Goal: Information Seeking & Learning: Learn about a topic

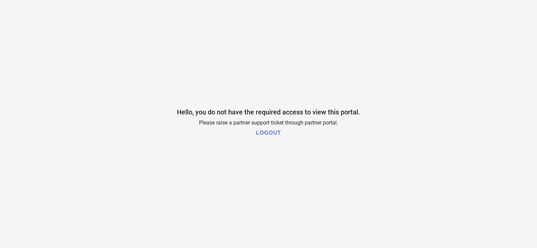
click at [264, 133] on h1 "LOGOUT" at bounding box center [268, 133] width 25 height 6
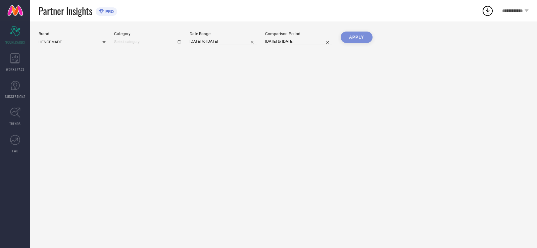
type input "All"
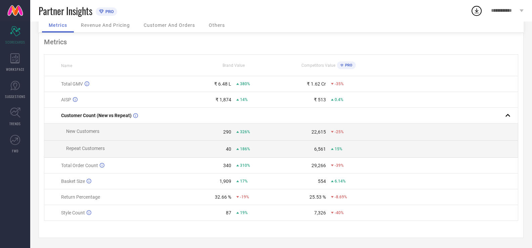
scroll to position [35, 0]
click at [232, 211] on div "87 19%" at bounding box center [234, 212] width 94 height 5
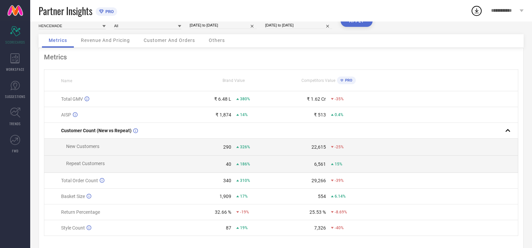
scroll to position [0, 0]
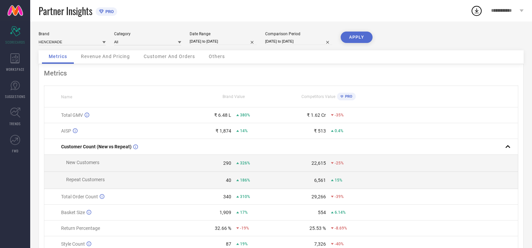
click at [100, 54] on span "Revenue And Pricing" at bounding box center [105, 56] width 49 height 5
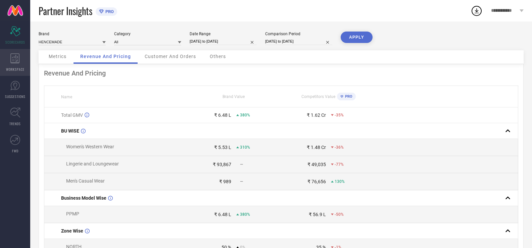
click at [9, 53] on div "WORKSPACE" at bounding box center [15, 62] width 30 height 27
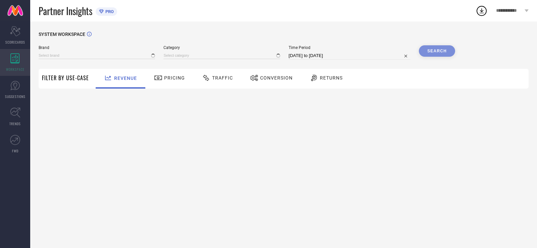
type input "HENCEMADE"
type input "All"
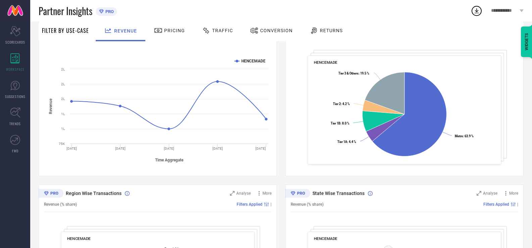
scroll to position [101, 0]
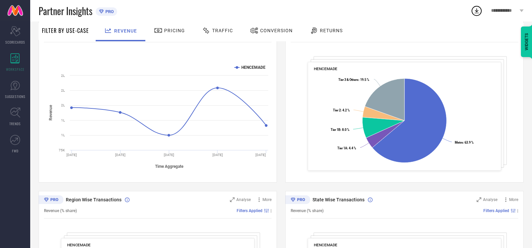
click at [215, 28] on span "Traffic" at bounding box center [222, 30] width 21 height 5
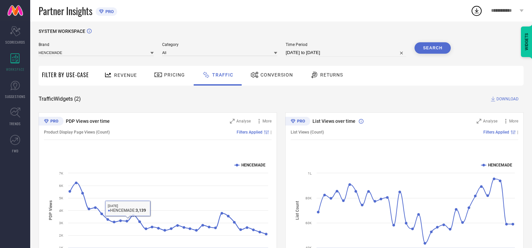
scroll to position [0, 0]
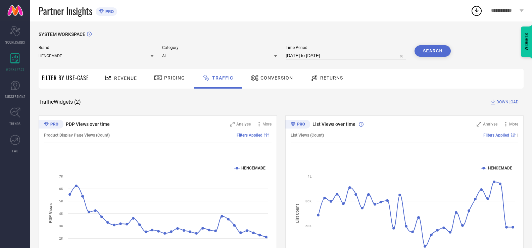
click at [287, 84] on div "Conversion" at bounding box center [271, 79] width 59 height 20
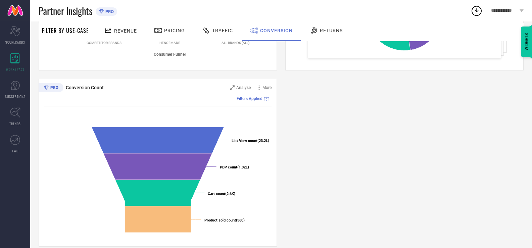
scroll to position [222, 0]
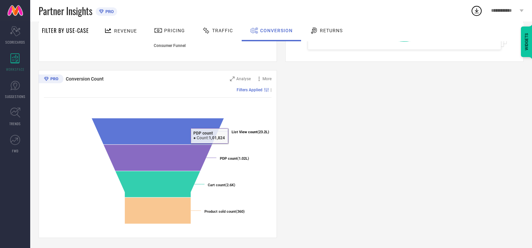
click at [284, 159] on div "Conversion Ratios Analyse More Filters Applied | Created with Highcharts 9.3.3 …" at bounding box center [281, 66] width 485 height 344
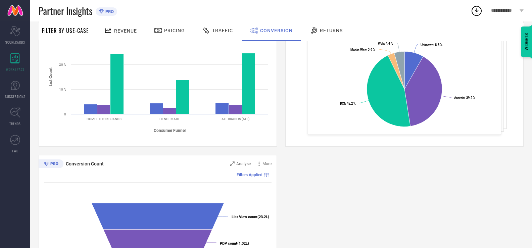
scroll to position [121, 0]
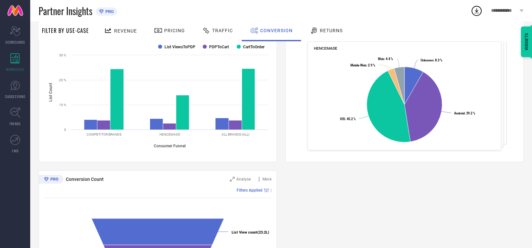
click at [328, 29] on span "Returns" at bounding box center [331, 30] width 23 height 5
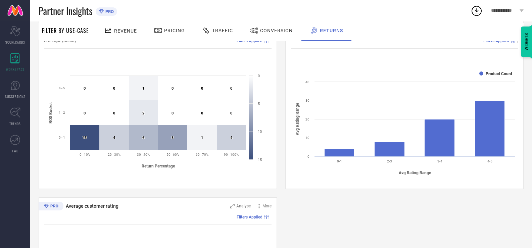
scroll to position [130, 0]
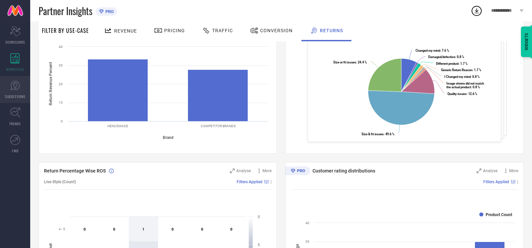
click at [10, 92] on link "SUGGESTIONS" at bounding box center [15, 89] width 30 height 27
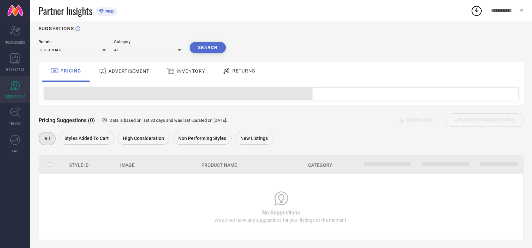
scroll to position [16, 0]
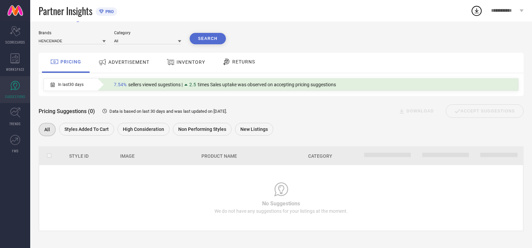
click at [125, 60] on span "ADVERTISEMENT" at bounding box center [128, 61] width 41 height 5
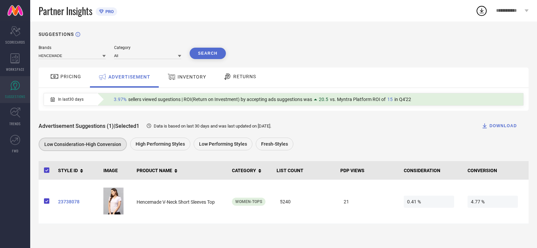
click at [177, 67] on div "Brands HENCEMADE Category All Search PRICING ADVERTISEMENT INVENTORY RETURNS In…" at bounding box center [284, 134] width 490 height 179
click at [172, 80] on icon at bounding box center [171, 77] width 8 height 9
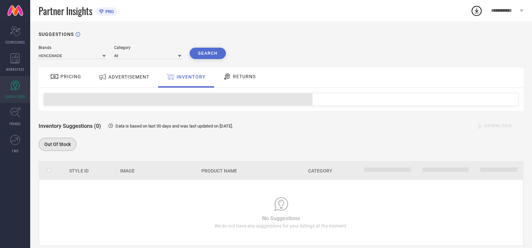
click at [200, 69] on div "INVENTORY" at bounding box center [186, 77] width 56 height 20
click at [226, 69] on div "RETURNS" at bounding box center [239, 77] width 50 height 20
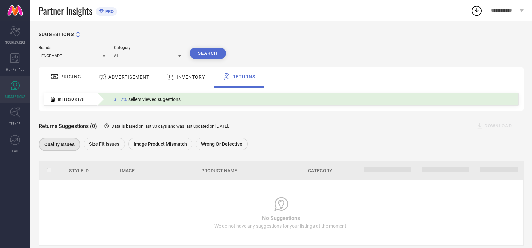
click at [57, 79] on icon at bounding box center [54, 76] width 7 height 5
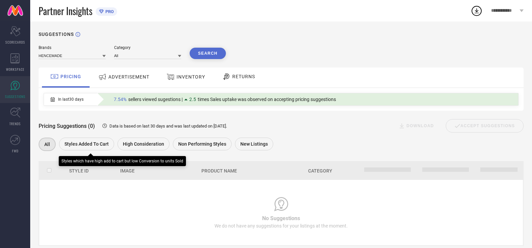
click at [80, 143] on span "Styles Added To Cart" at bounding box center [86, 143] width 44 height 5
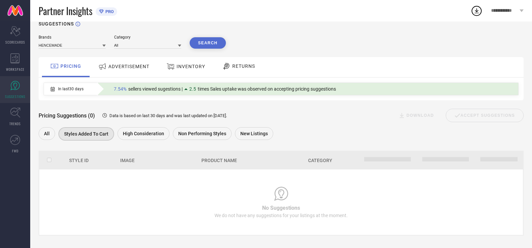
scroll to position [16, 0]
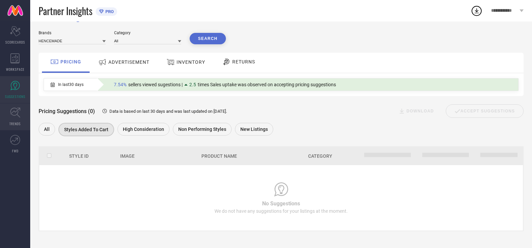
click at [7, 114] on link "TRENDS" at bounding box center [15, 116] width 30 height 27
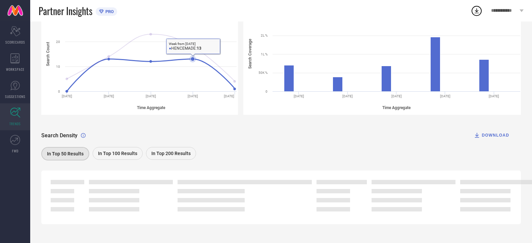
scroll to position [117, 0]
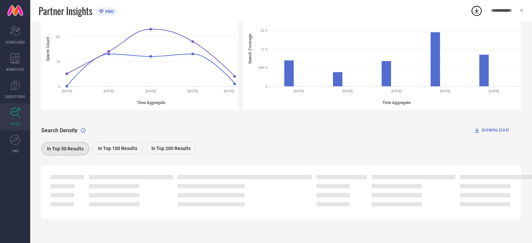
click at [65, 156] on div "In Top 50 Results" at bounding box center [66, 149] width 51 height 15
click at [67, 146] on span "In Top 50 Results" at bounding box center [65, 148] width 37 height 5
click at [105, 147] on span "In Top 100 Results" at bounding box center [117, 148] width 39 height 5
click at [11, 149] on link "FWD" at bounding box center [15, 144] width 30 height 27
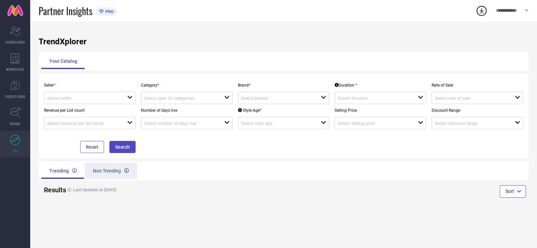
click at [101, 175] on div "Non Trending" at bounding box center [111, 171] width 52 height 16
click at [67, 172] on div "Trending" at bounding box center [62, 171] width 42 height 16
click at [114, 96] on input at bounding box center [83, 98] width 72 height 5
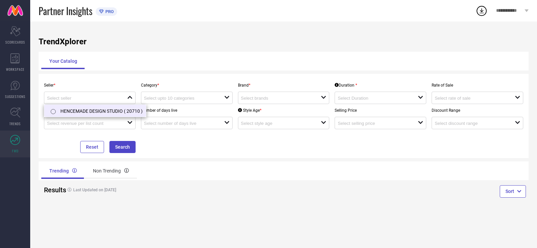
click at [120, 110] on li "HENCEMADE DESIGN STUDIO ( 20710 )" at bounding box center [95, 111] width 102 height 12
type input "HENCEMADE DESIGN STUDIO ( 20710 )"
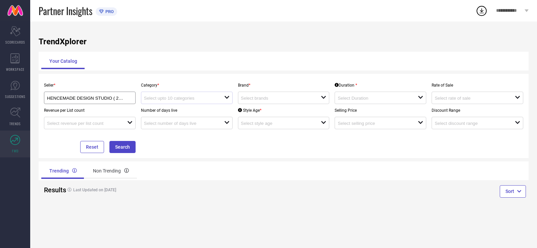
click at [179, 94] on div "open" at bounding box center [187, 98] width 92 height 12
click at [167, 98] on input at bounding box center [180, 98] width 72 height 5
click at [222, 97] on div at bounding box center [184, 98] width 80 height 6
click at [225, 96] on icon "open" at bounding box center [226, 97] width 5 height 5
click at [259, 91] on div "Brand * open" at bounding box center [283, 91] width 97 height 25
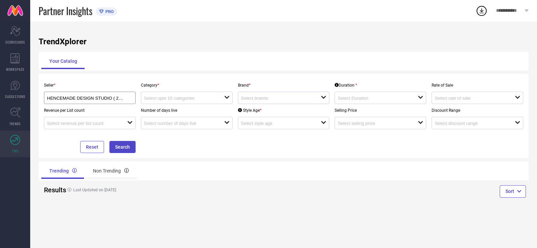
click at [257, 93] on div "open" at bounding box center [284, 98] width 92 height 12
click at [263, 119] on li "HENCEMADE" at bounding box center [283, 123] width 91 height 12
type input "HENCEMADE"
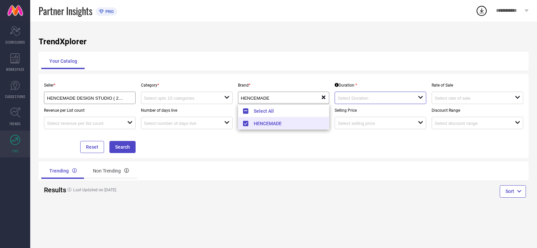
click at [343, 98] on input at bounding box center [374, 98] width 72 height 5
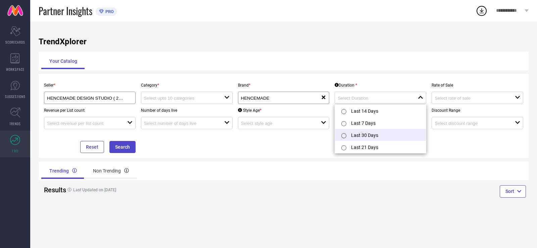
click at [347, 134] on label at bounding box center [344, 135] width 8 height 7
type input "Last 30 Days"
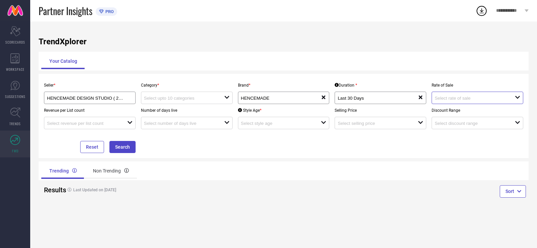
click at [458, 96] on div at bounding box center [475, 98] width 80 height 6
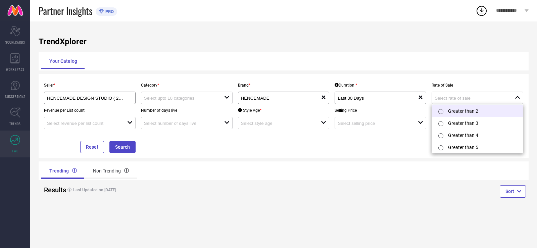
click at [443, 115] on label at bounding box center [441, 111] width 8 height 7
type input "Greater than 2"
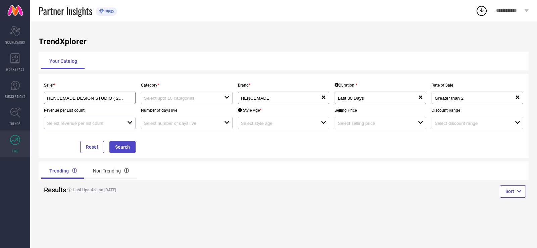
click at [97, 119] on div "open" at bounding box center [90, 123] width 92 height 12
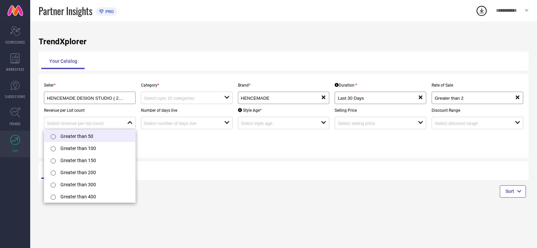
click at [85, 133] on li "Greater than 50" at bounding box center [89, 136] width 91 height 12
type input "Greater than 50"
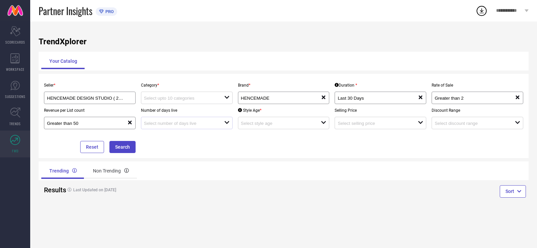
click at [172, 119] on div "open" at bounding box center [187, 123] width 92 height 12
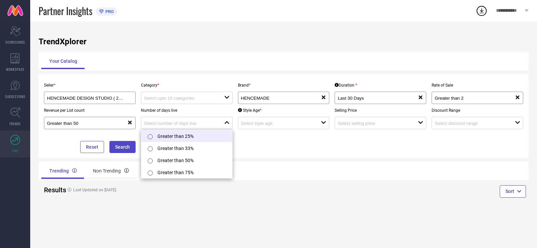
click at [158, 140] on li "Greater than 25%" at bounding box center [186, 136] width 91 height 12
type input "Greater than 25%"
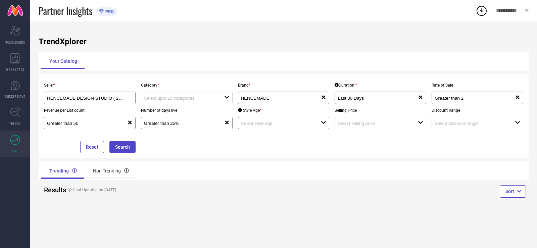
click at [281, 123] on input at bounding box center [277, 123] width 72 height 5
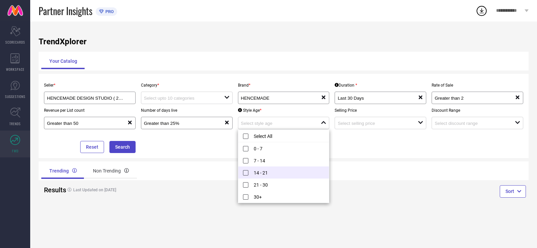
click at [246, 170] on li "14 - 21" at bounding box center [283, 172] width 91 height 12
click at [245, 183] on li "21 - 30" at bounding box center [283, 185] width 91 height 12
type input "14 - 21, 21 - 30"
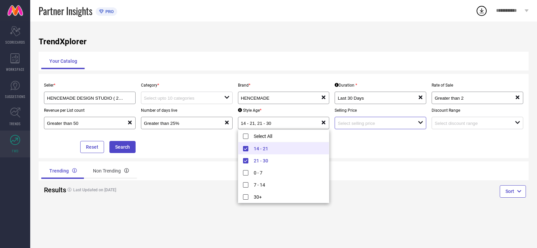
click at [355, 123] on input at bounding box center [374, 123] width 72 height 5
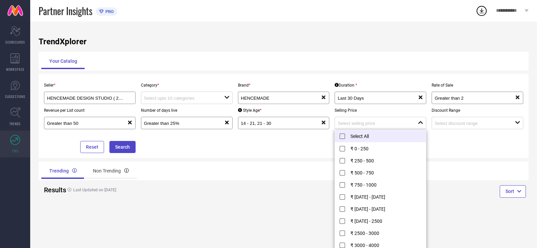
click at [343, 138] on li "Select All" at bounding box center [380, 136] width 91 height 12
type input "₹ 0 - 250, + 11 more"
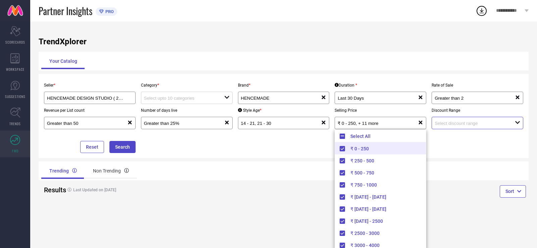
click at [438, 126] on input at bounding box center [471, 123] width 72 height 5
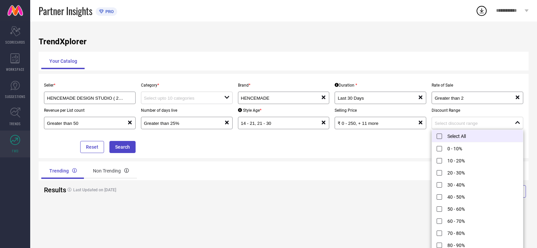
click at [441, 139] on li "Select All" at bounding box center [477, 136] width 91 height 12
type input "0 - 10%, + 10 more"
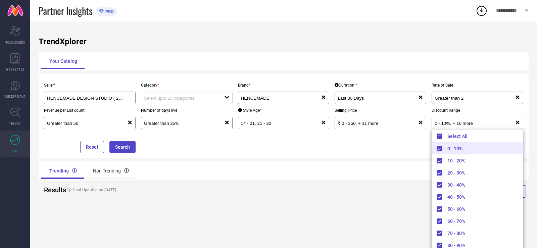
click at [255, 191] on h4 "Last Updated on 31 Jul 2025" at bounding box center [161, 190] width 194 height 5
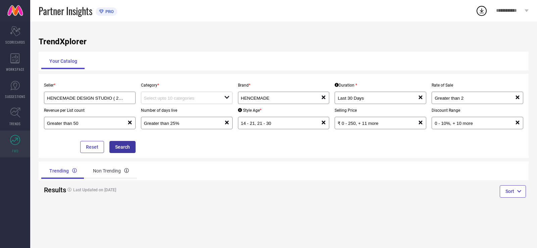
click at [129, 149] on button "Search" at bounding box center [122, 147] width 26 height 12
click at [170, 92] on div "open" at bounding box center [187, 98] width 92 height 12
click at [163, 98] on input at bounding box center [180, 98] width 72 height 5
type input "Dress"
drag, startPoint x: 172, startPoint y: 194, endPoint x: 173, endPoint y: 205, distance: 11.1
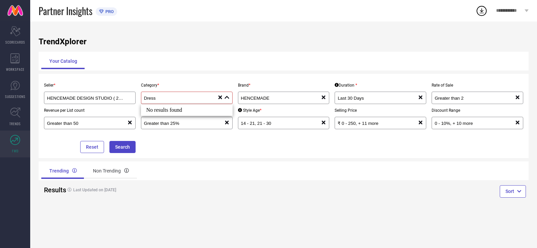
click at [173, 195] on div "Last Updated on 31 Jul 2025" at bounding box center [161, 189] width 200 height 15
click at [121, 149] on button "Search" at bounding box center [122, 147] width 26 height 12
click at [227, 93] on div "open" at bounding box center [187, 98] width 92 height 12
click at [198, 110] on div "No results found" at bounding box center [187, 109] width 92 height 11
click at [153, 113] on div "No results found" at bounding box center [187, 109] width 92 height 11
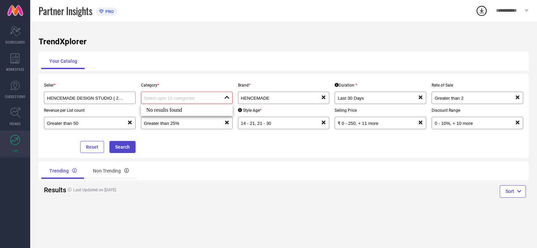
click at [159, 109] on div "No results found" at bounding box center [187, 109] width 92 height 11
click at [108, 98] on input "HENCEMADE DESIGN STUDIO ( 20710 )" at bounding box center [85, 98] width 77 height 5
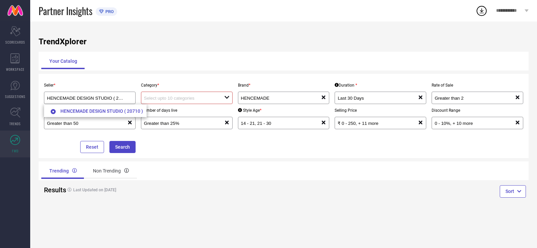
click at [222, 98] on div at bounding box center [184, 98] width 80 height 6
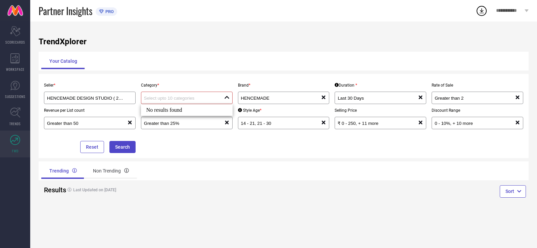
click at [187, 110] on div "No results found" at bounding box center [187, 109] width 92 height 11
click at [160, 111] on div "No results found" at bounding box center [187, 109] width 92 height 11
click at [187, 92] on div "Category * close" at bounding box center [186, 91] width 97 height 25
click at [177, 183] on div "Last Updated on 31 Jul 2025" at bounding box center [161, 189] width 200 height 15
click at [78, 94] on div "HENCEMADE DESIGN STUDIO ( 20710 )" at bounding box center [90, 98] width 92 height 12
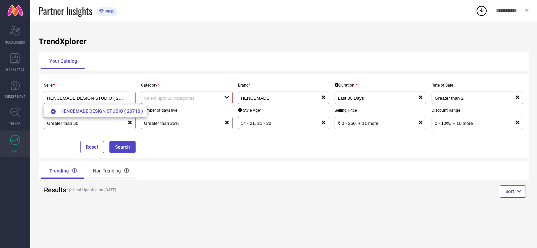
click at [184, 172] on div "Trending Non Trending" at bounding box center [161, 171] width 240 height 16
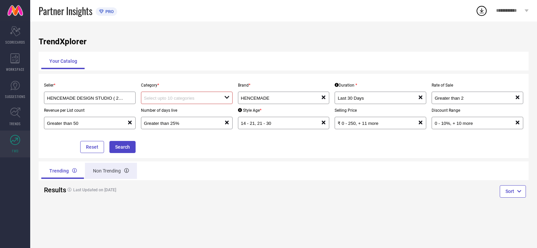
click at [94, 168] on div "Non Trending" at bounding box center [111, 171] width 52 height 16
click at [67, 167] on div "Trending" at bounding box center [62, 171] width 42 height 16
click at [229, 101] on div "open" at bounding box center [226, 98] width 5 height 6
click at [174, 110] on div "No results found" at bounding box center [187, 109] width 92 height 11
click at [111, 127] on div "Greater than 50 reset" at bounding box center [90, 123] width 92 height 12
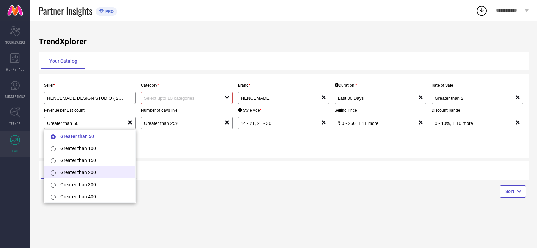
click at [62, 172] on li "Greater than 200" at bounding box center [89, 172] width 91 height 12
type input "Greater than 200"
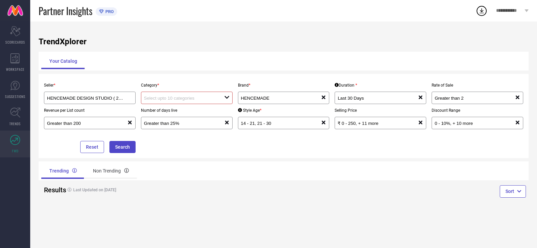
click at [185, 98] on input at bounding box center [180, 98] width 72 height 5
click at [181, 108] on div "No results found" at bounding box center [187, 109] width 92 height 11
click at [173, 142] on div "Seller * HENCEMADE DESIGN STUDIO ( 20710 ) Category * close Brand * HENCEMADE r…" at bounding box center [283, 116] width 485 height 74
click at [285, 101] on div "HENCEMADE" at bounding box center [281, 98] width 80 height 6
click at [234, 163] on div "Trending Non Trending" at bounding box center [161, 170] width 245 height 19
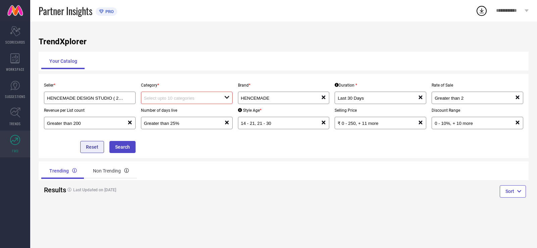
click at [89, 149] on button "Reset" at bounding box center [92, 147] width 24 height 12
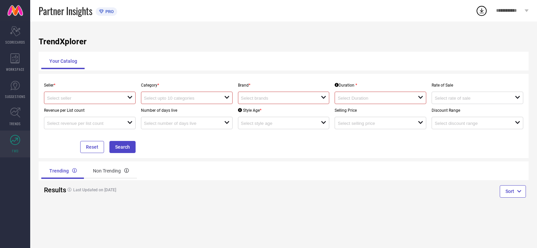
click at [103, 101] on input at bounding box center [83, 98] width 72 height 5
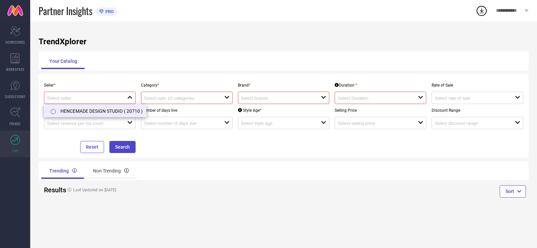
click at [96, 109] on li "HENCEMADE DESIGN STUDIO ( 20710 )" at bounding box center [95, 111] width 102 height 12
type input "HENCEMADE DESIGN STUDIO ( 20710 )"
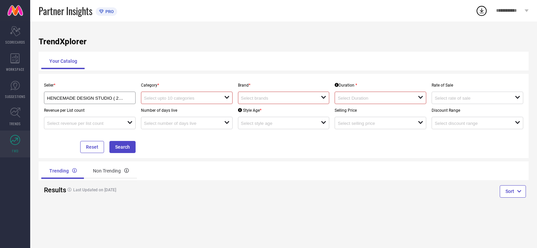
click at [182, 101] on input at bounding box center [180, 98] width 72 height 5
click at [229, 98] on icon "close" at bounding box center [226, 97] width 5 height 5
click at [115, 98] on input "HENCEMADE DESIGN STUDIO ( 20710 )" at bounding box center [85, 98] width 77 height 5
